Goal: Task Accomplishment & Management: Manage account settings

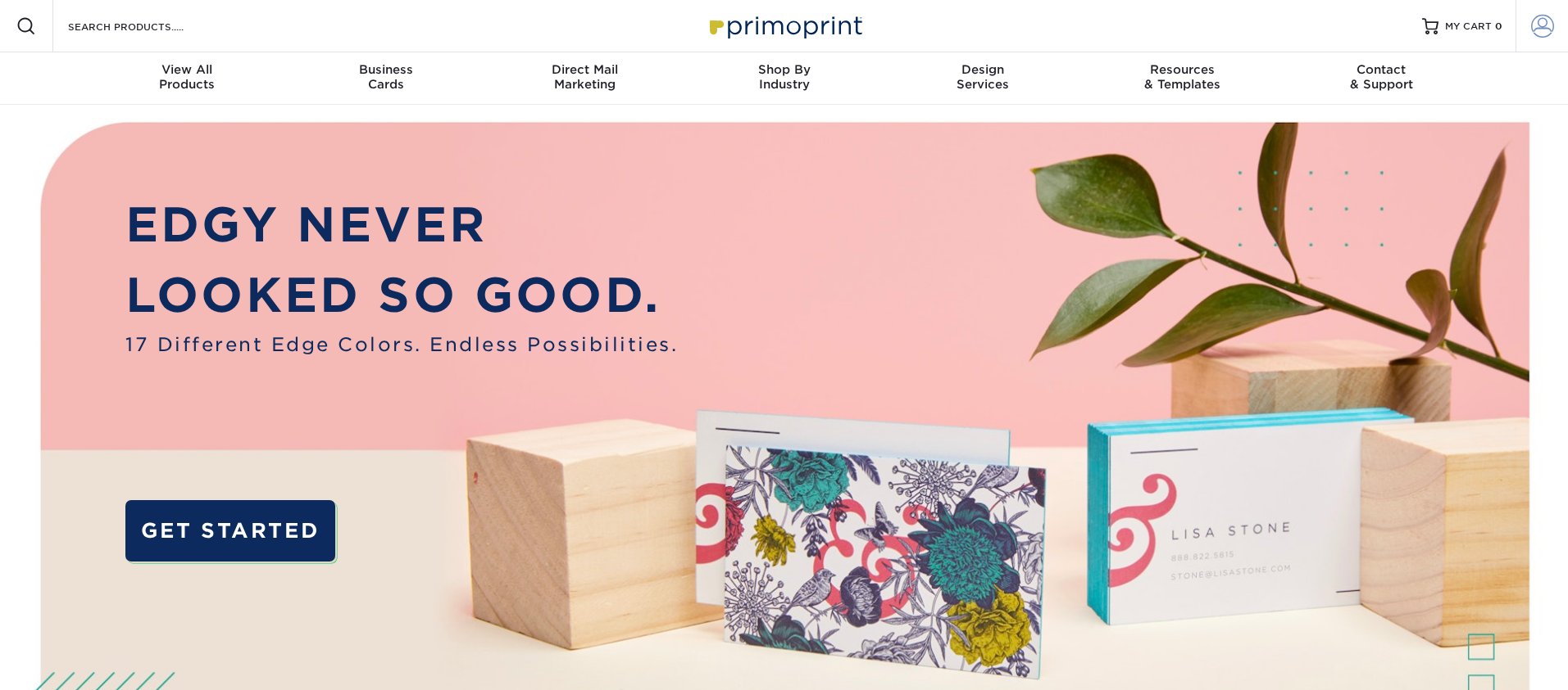
click at [1541, 24] on span at bounding box center [1543, 26] width 23 height 23
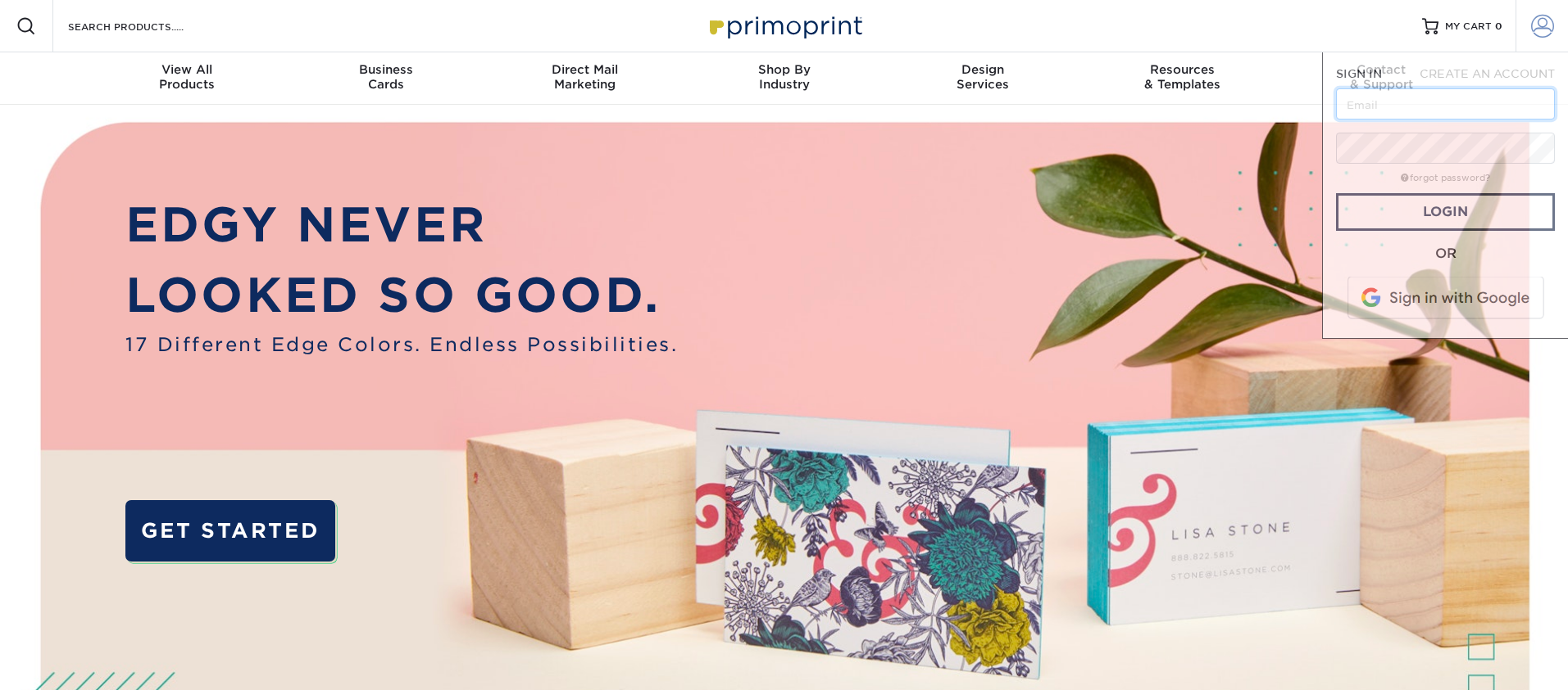
type input "[EMAIL_ADDRESS][DOMAIN_NAME]"
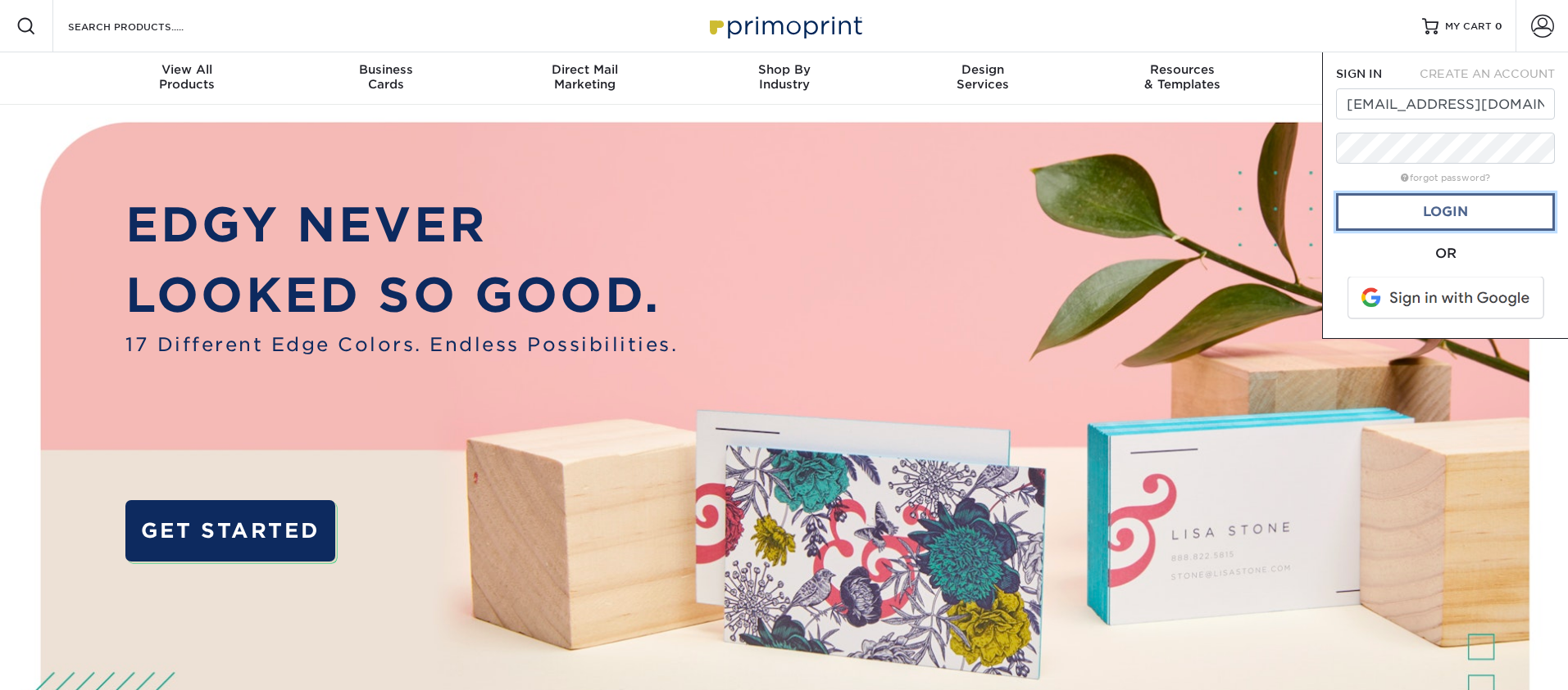
click at [1458, 212] on link "Login" at bounding box center [1445, 212] width 219 height 38
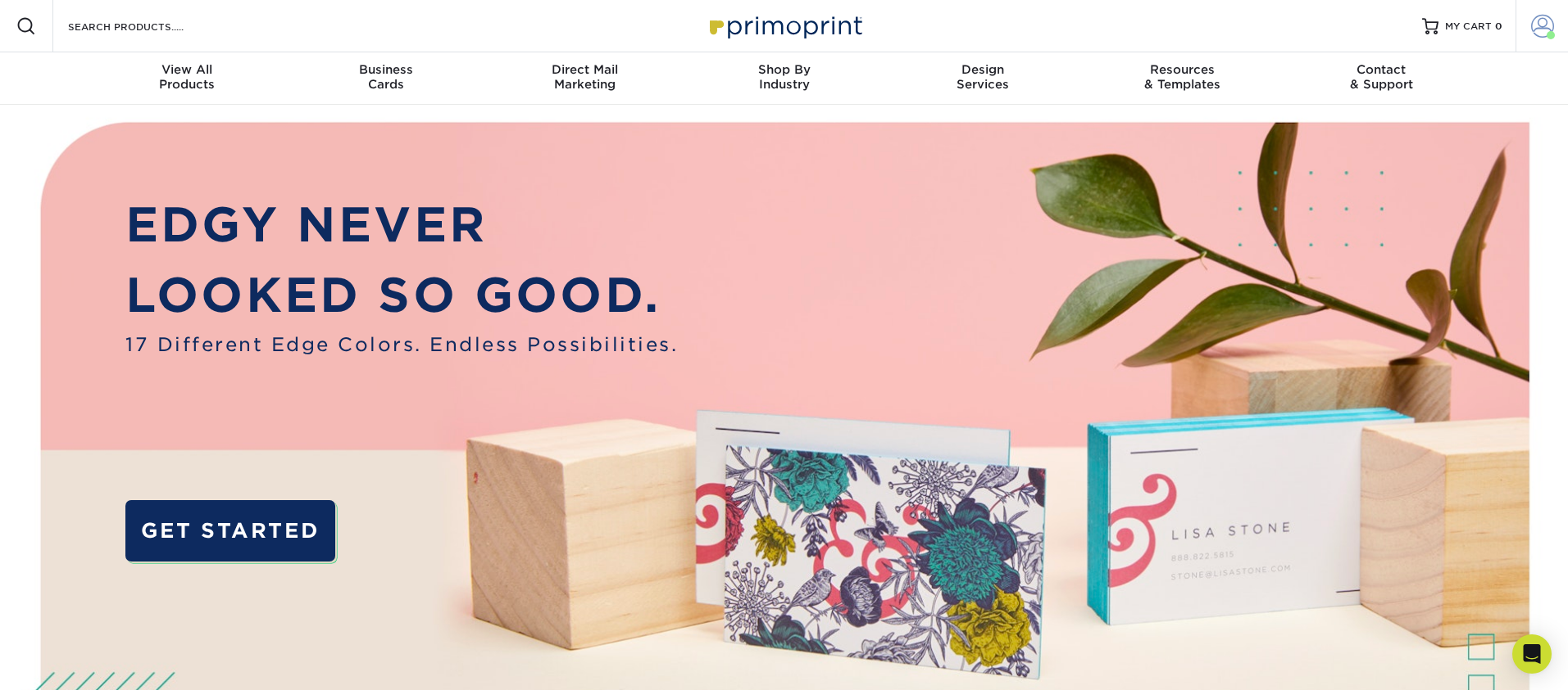
click at [1543, 25] on span at bounding box center [1543, 26] width 23 height 23
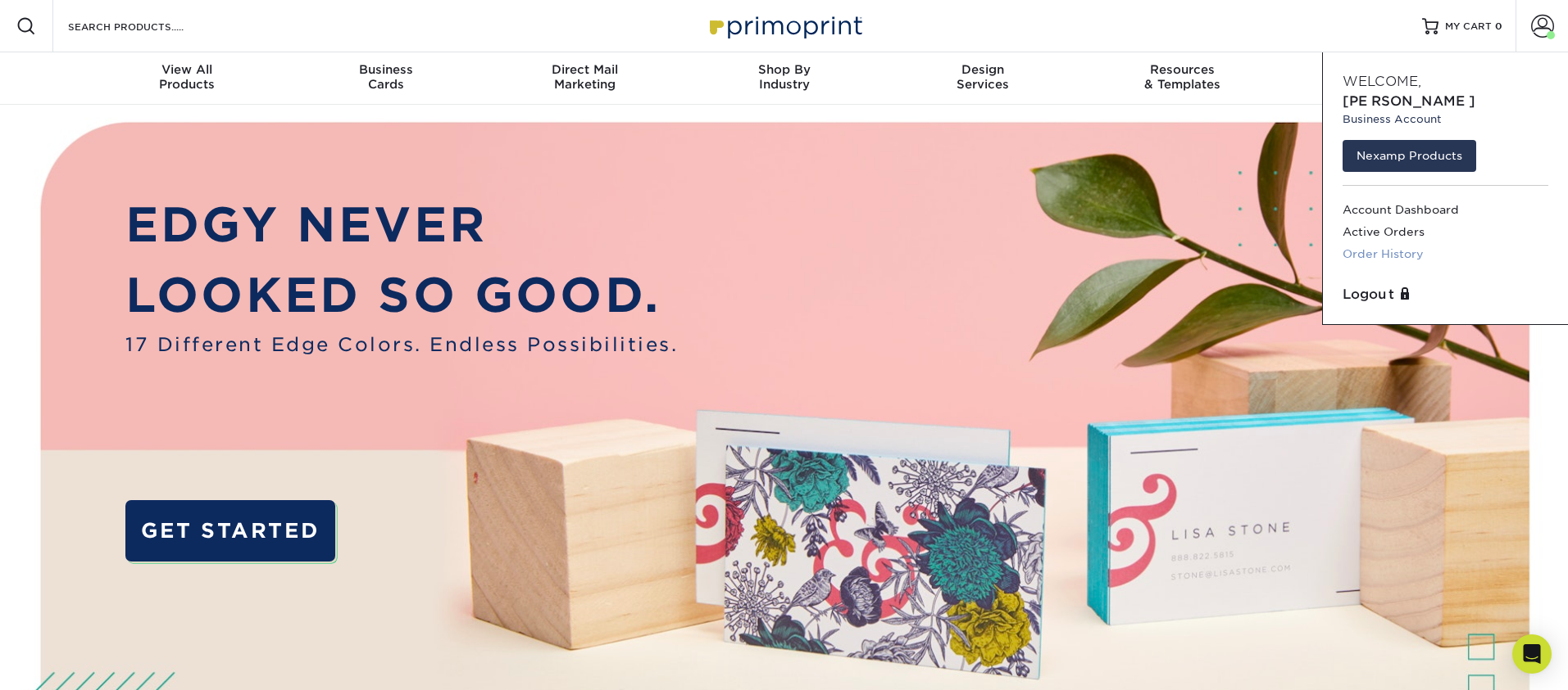
click at [1368, 243] on link "Order History" at bounding box center [1445, 253] width 205 height 22
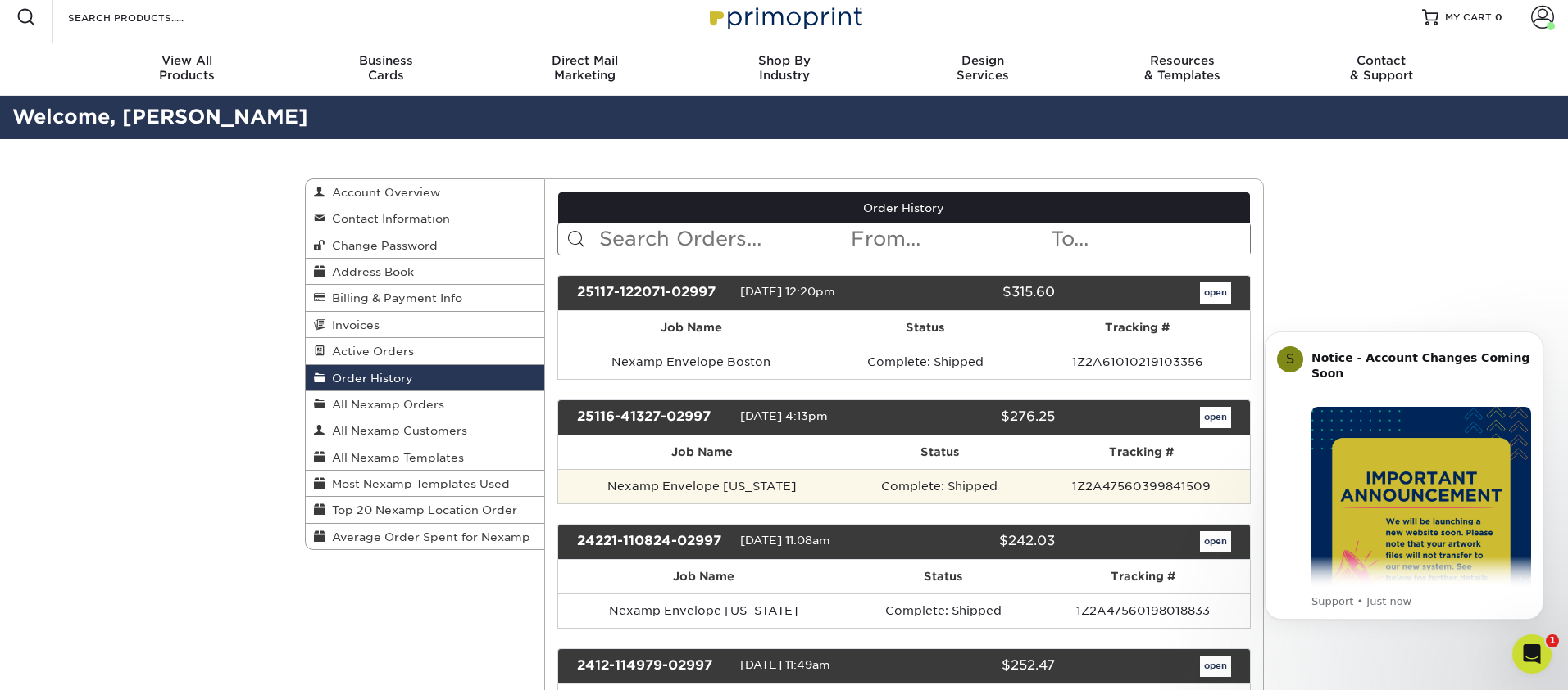
scroll to position [13, 0]
